Goal: Check status: Check status

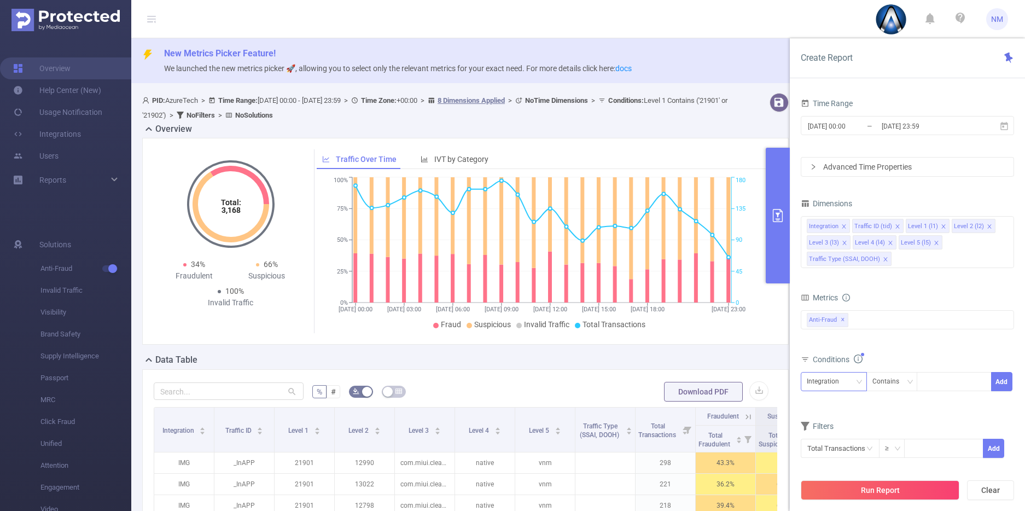
scroll to position [93, 0]
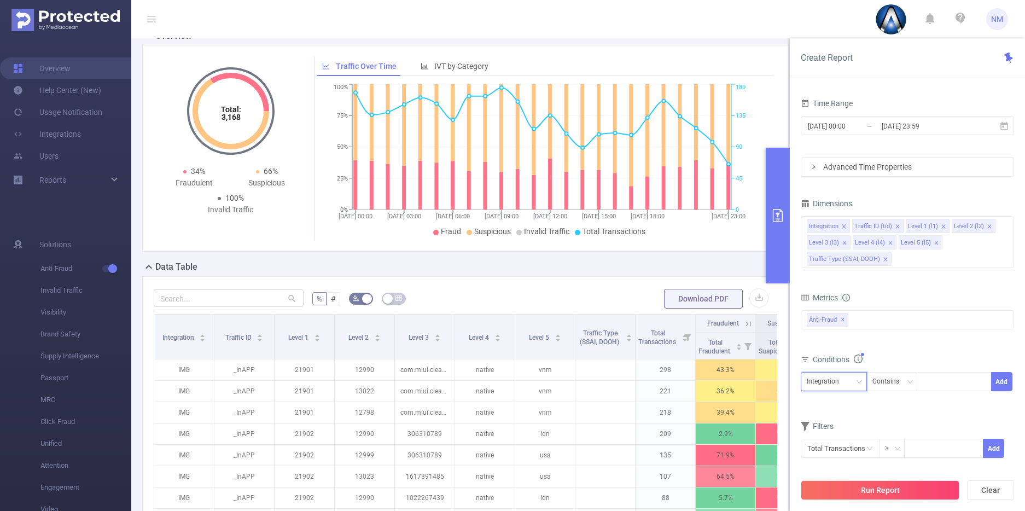
click at [853, 380] on div "Integration" at bounding box center [834, 382] width 54 height 18
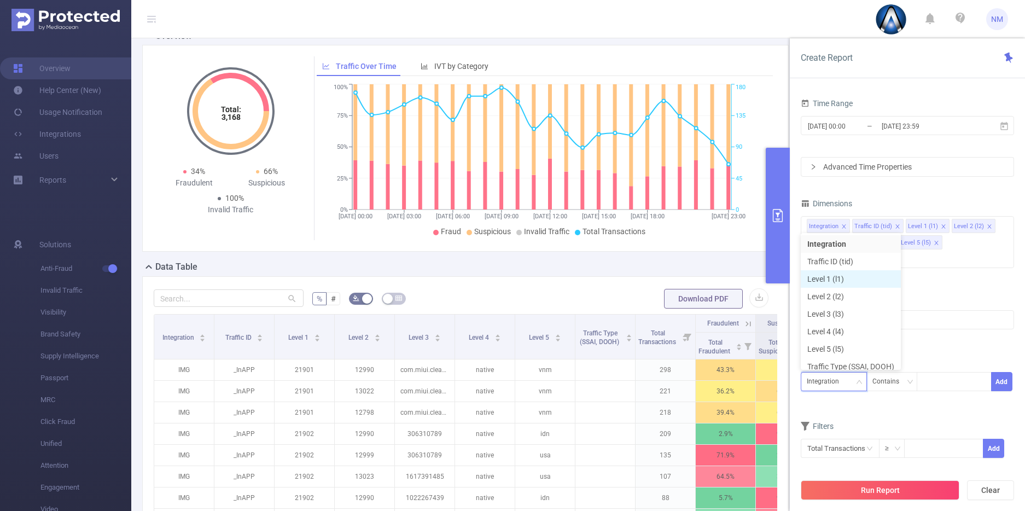
click at [844, 276] on li "Level 1 (l1)" at bounding box center [851, 279] width 100 height 18
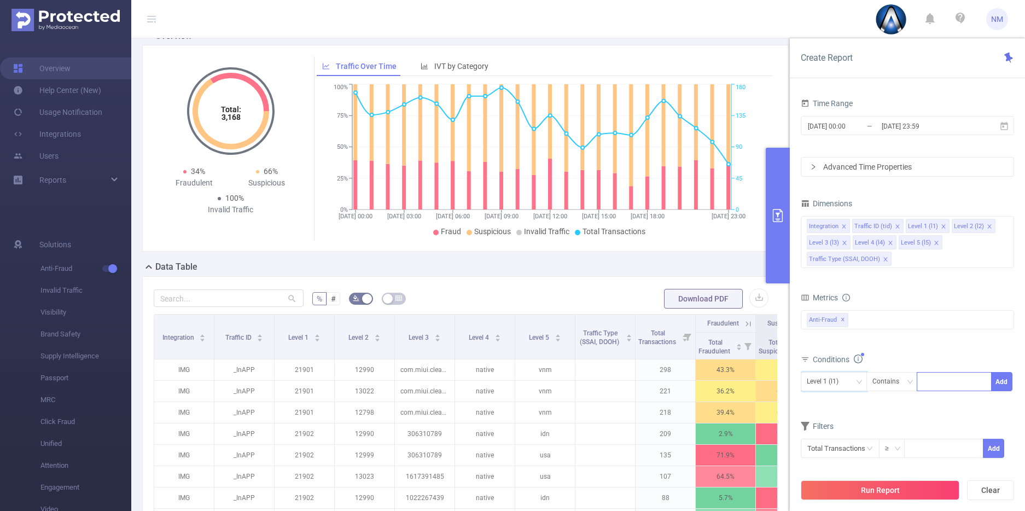
click at [937, 382] on div at bounding box center [954, 382] width 63 height 18
type input "8555"
click at [909, 133] on input "[DATE] 23:59" at bounding box center [925, 126] width 89 height 15
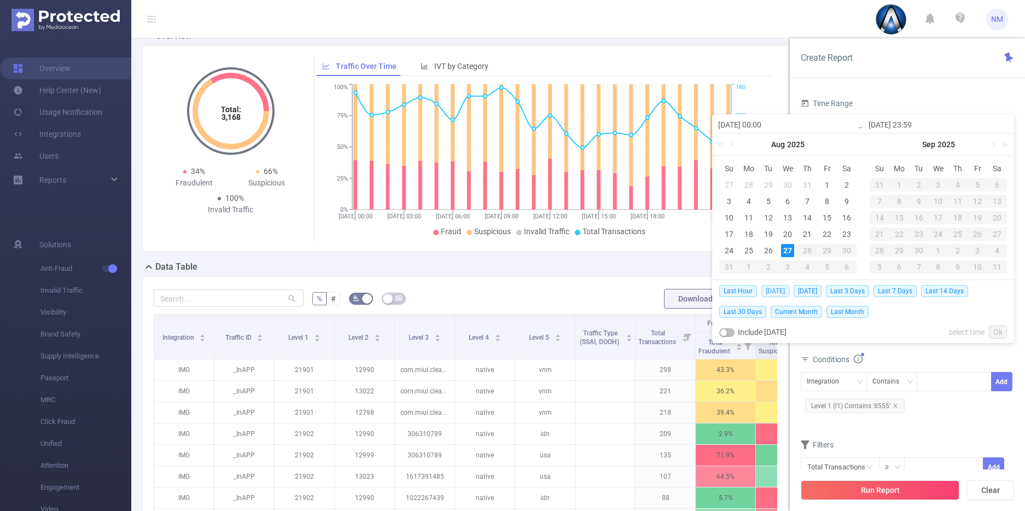
click at [772, 292] on span "[DATE]" at bounding box center [776, 291] width 28 height 12
type input "[DATE] 00:00"
type input "[DATE] 23:59"
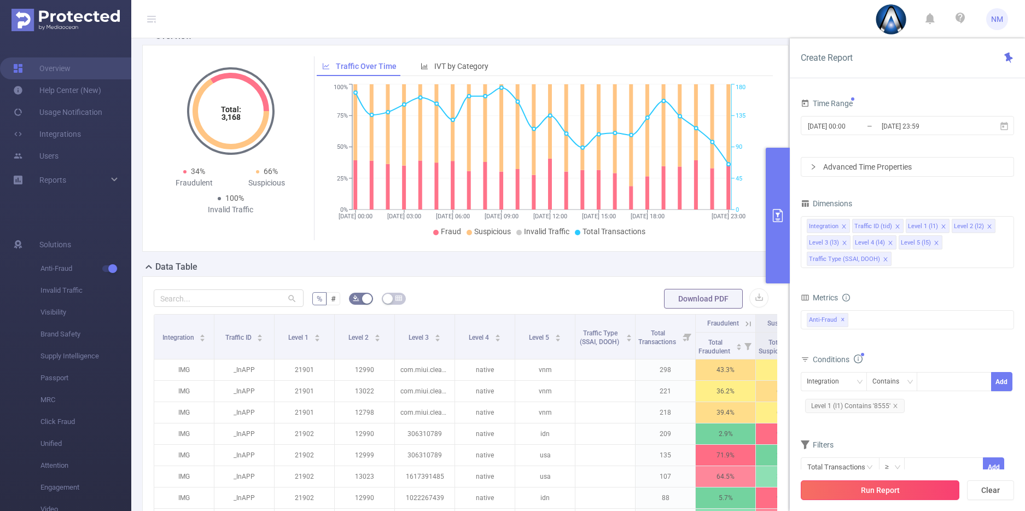
click at [885, 487] on button "Run Report" at bounding box center [880, 490] width 159 height 20
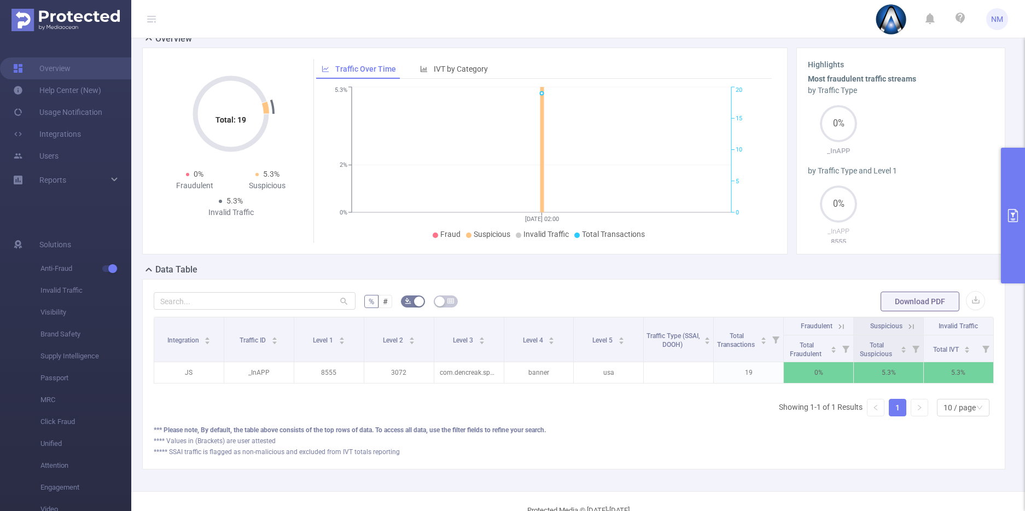
click at [906, 324] on icon at bounding box center [911, 327] width 10 height 10
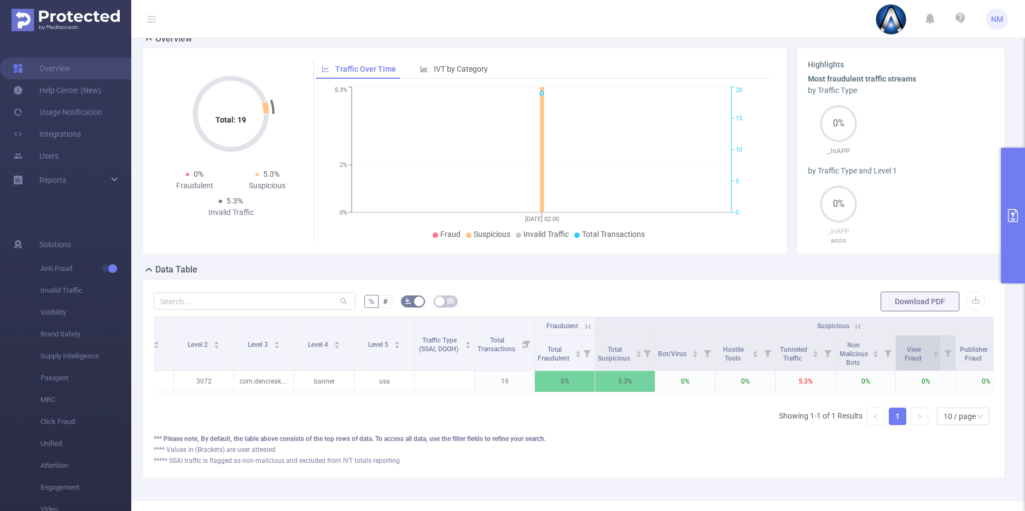
scroll to position [0, 189]
